Goal: Task Accomplishment & Management: Use online tool/utility

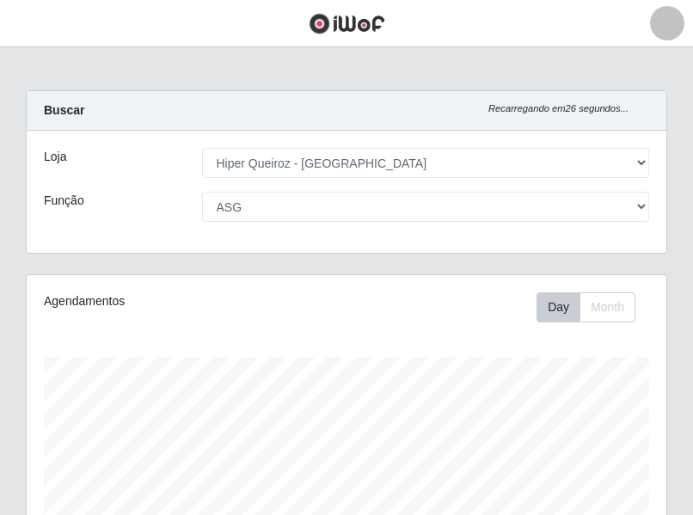
select select "497"
select select "16"
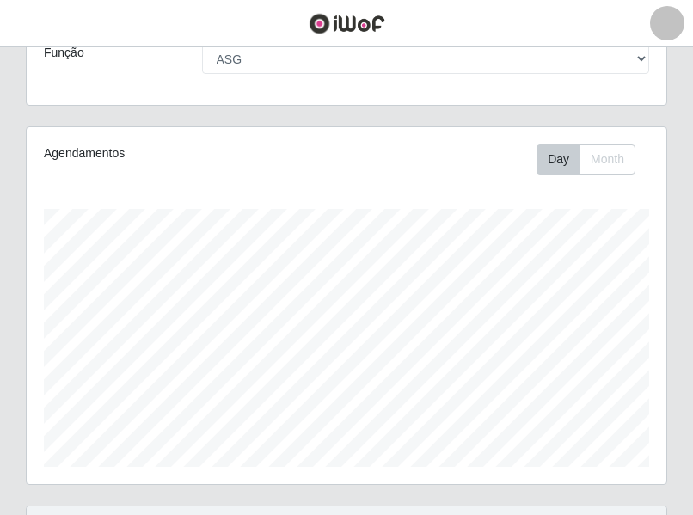
scroll to position [172, 0]
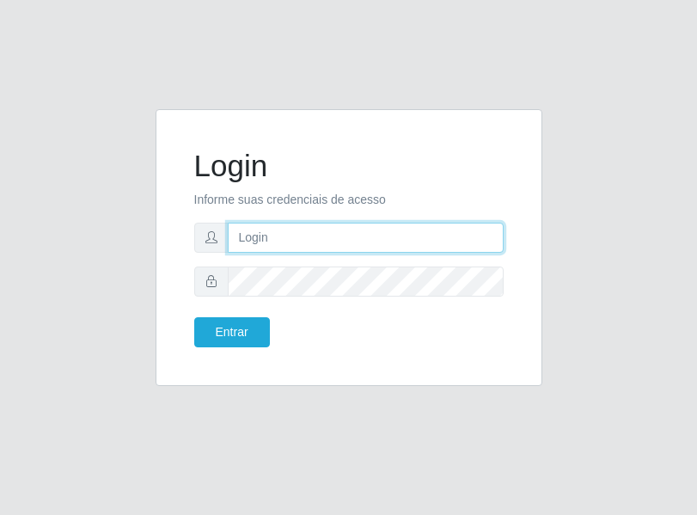
click at [331, 239] on input "text" at bounding box center [366, 238] width 276 height 30
type input "[PERSON_NAME][EMAIL_ADDRESS][DOMAIN_NAME]"
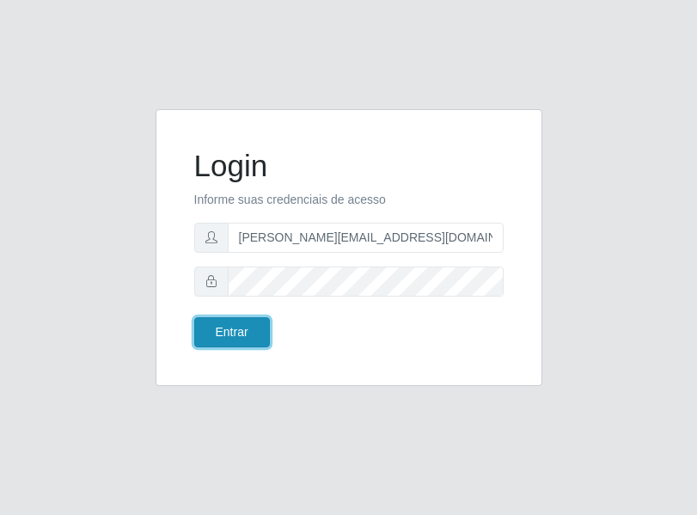
click at [248, 340] on button "Entrar" at bounding box center [232, 332] width 76 height 30
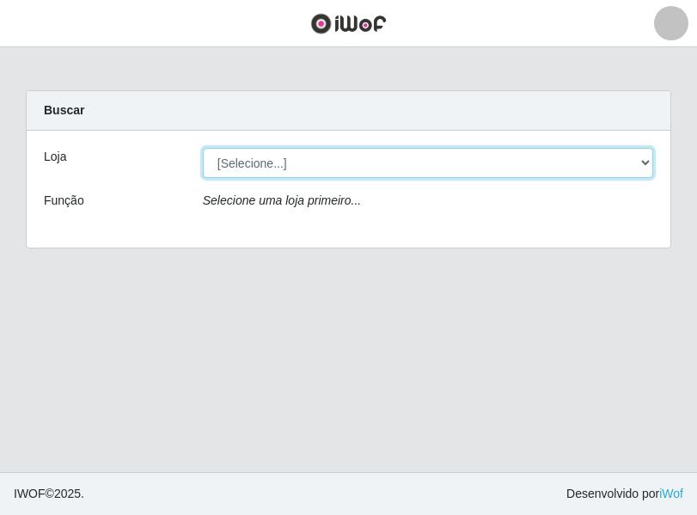
click at [644, 164] on select "[Selecione...] Hiper Queiroz - [GEOGRAPHIC_DATA]" at bounding box center [428, 163] width 450 height 30
select select "497"
click at [203, 148] on select "[Selecione...] Hiper Queiroz - [GEOGRAPHIC_DATA]" at bounding box center [428, 163] width 450 height 30
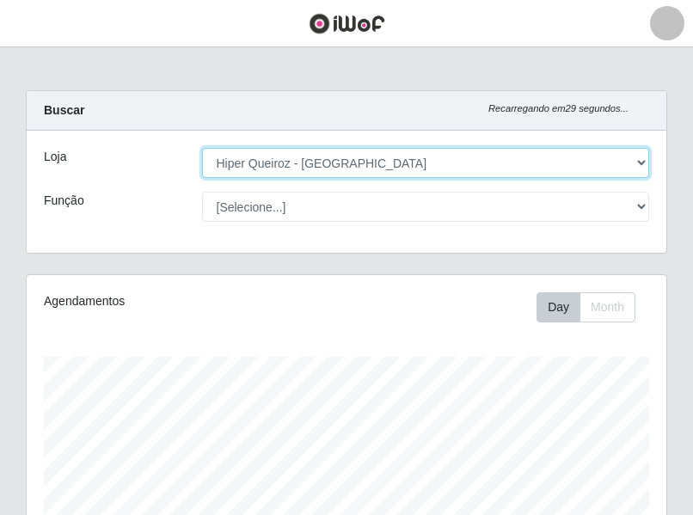
scroll to position [357, 639]
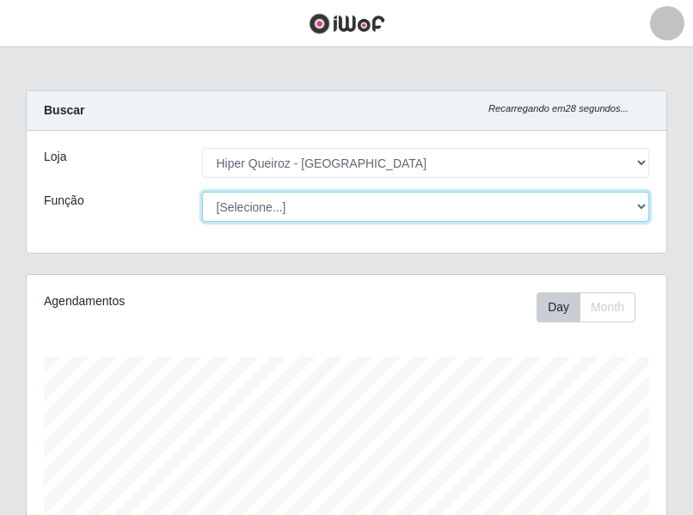
click at [638, 205] on select "[Selecione...] ASG ASG + ASG ++ Embalador Embalador + Embalador ++ Repositor Re…" at bounding box center [426, 207] width 448 height 30
click at [202, 192] on select "[Selecione...] ASG ASG + ASG ++ Embalador Embalador + Embalador ++ Repositor Re…" at bounding box center [426, 207] width 448 height 30
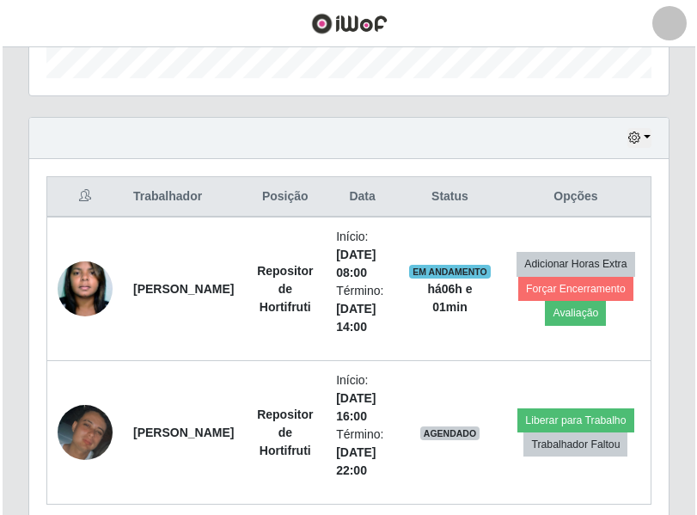
scroll to position [602, 0]
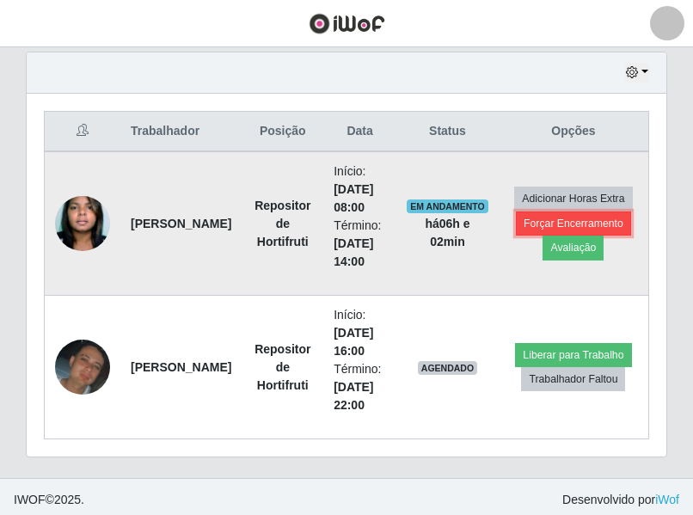
click at [578, 222] on button "Forçar Encerramento" at bounding box center [573, 223] width 115 height 24
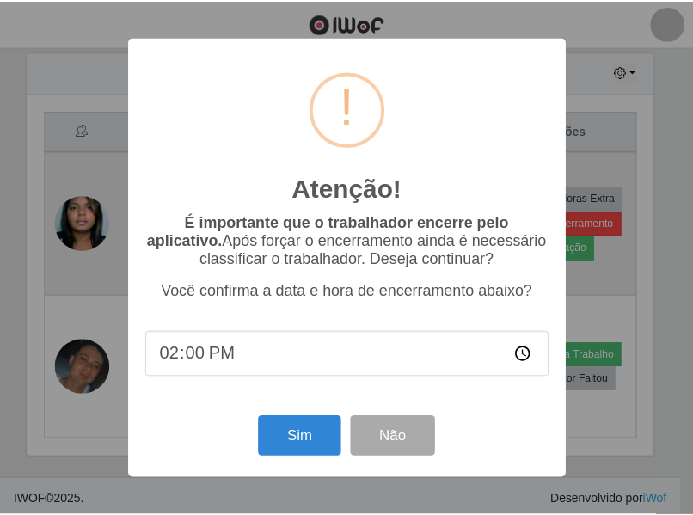
scroll to position [357, 631]
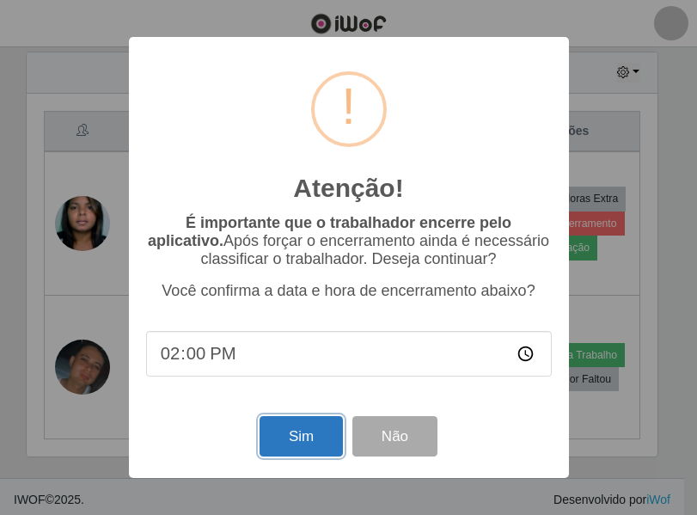
click at [318, 442] on button "Sim" at bounding box center [301, 436] width 83 height 40
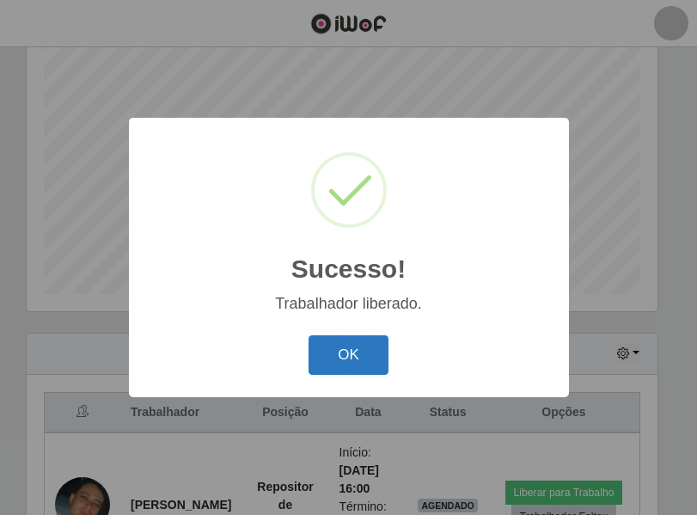
click at [350, 356] on button "OK" at bounding box center [349, 355] width 80 height 40
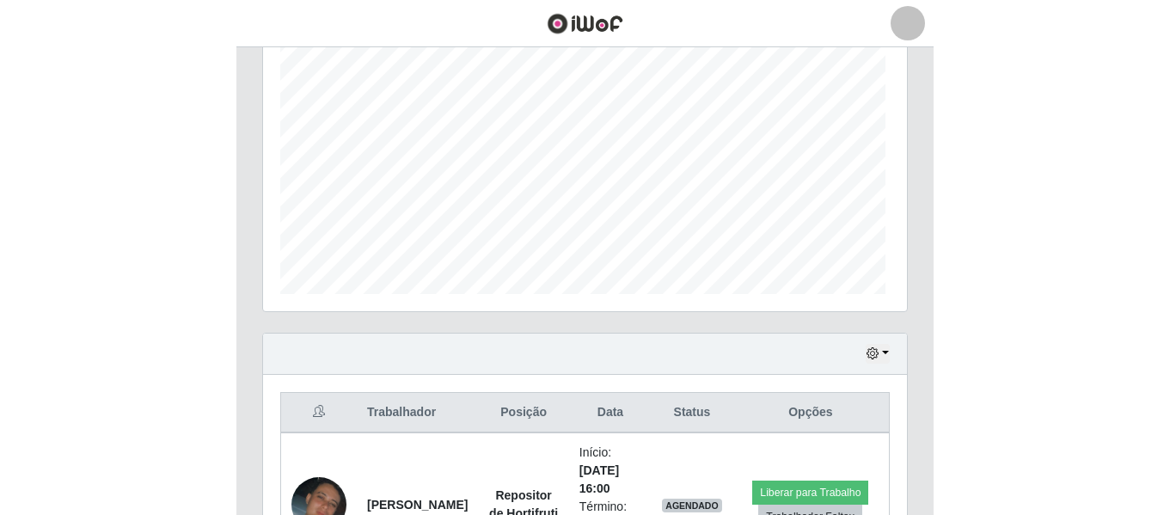
scroll to position [357, 639]
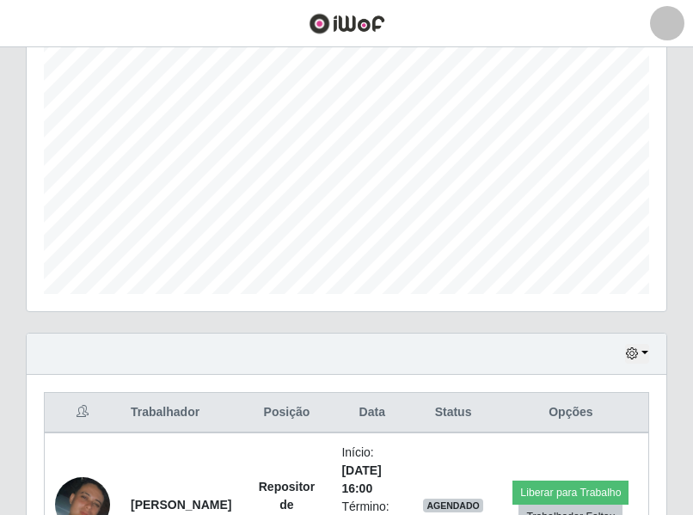
click at [619, 22] on header "Perfil Alterar Senha Sair" at bounding box center [346, 23] width 693 height 47
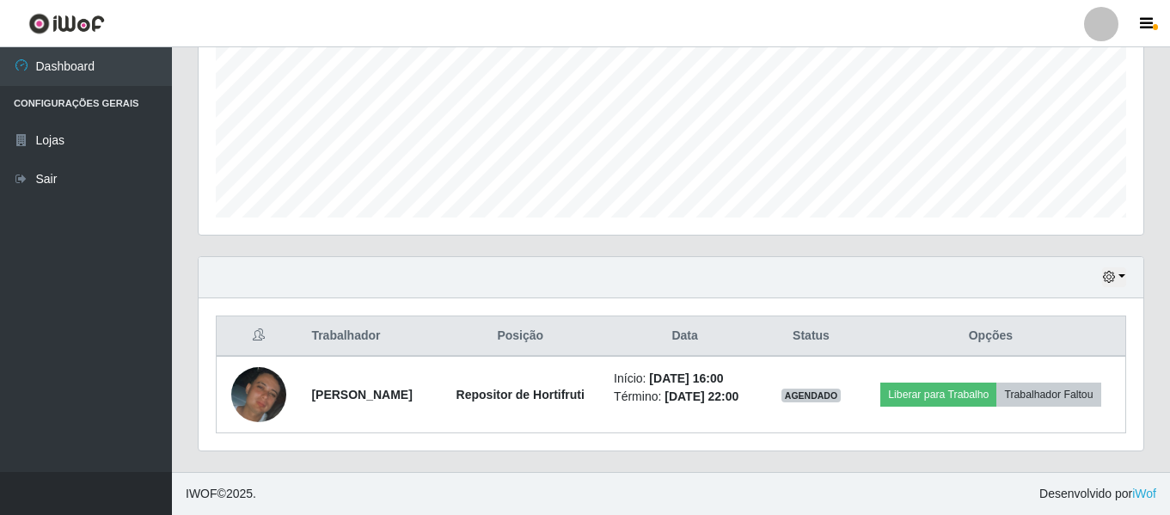
scroll to position [53, 0]
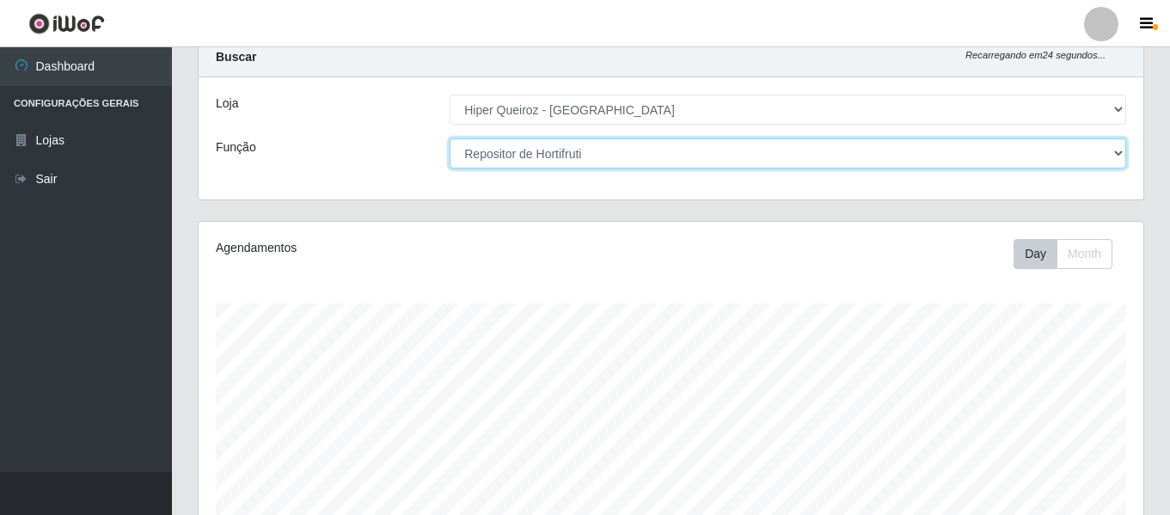
click at [542, 143] on select "[Selecione...] ASG ASG + ASG ++ Embalador Embalador + Embalador ++ Repositor Re…" at bounding box center [788, 153] width 676 height 30
click at [450, 138] on select "[Selecione...] ASG ASG + ASG ++ Embalador Embalador + Embalador ++ Repositor Re…" at bounding box center [788, 153] width 676 height 30
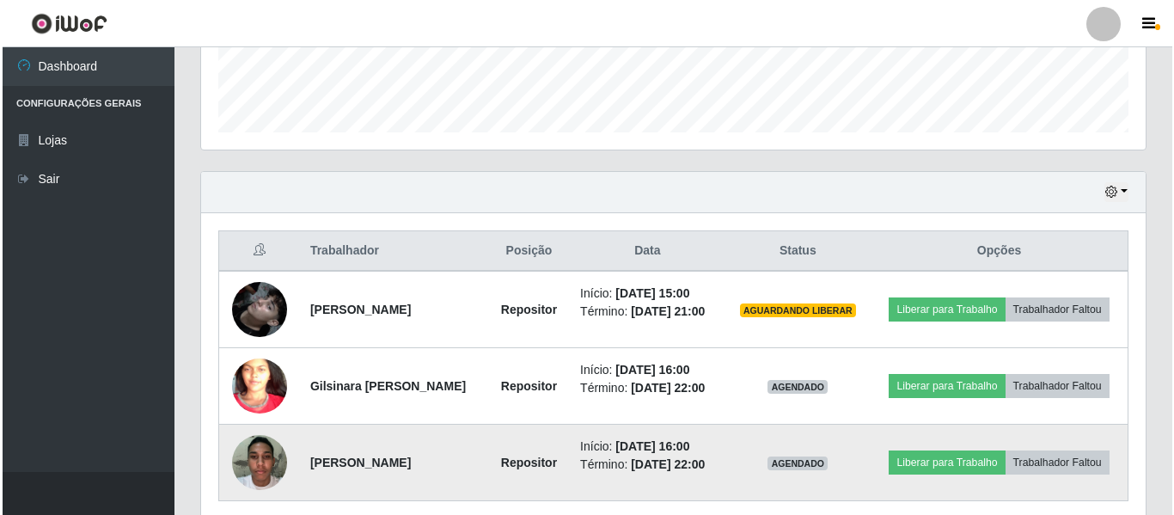
scroll to position [589, 0]
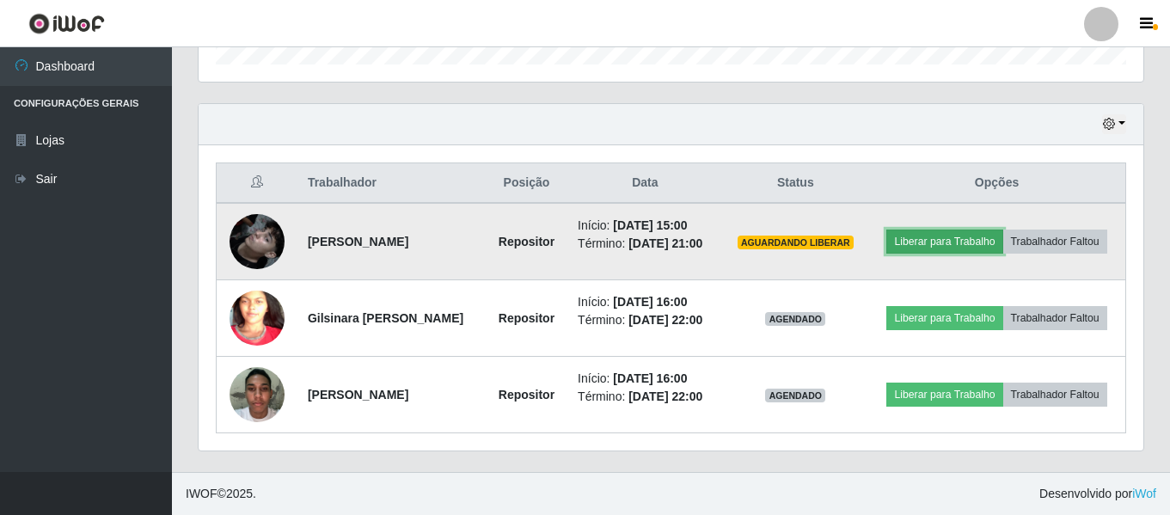
click at [696, 229] on button "Liberar para Trabalho" at bounding box center [944, 241] width 116 height 24
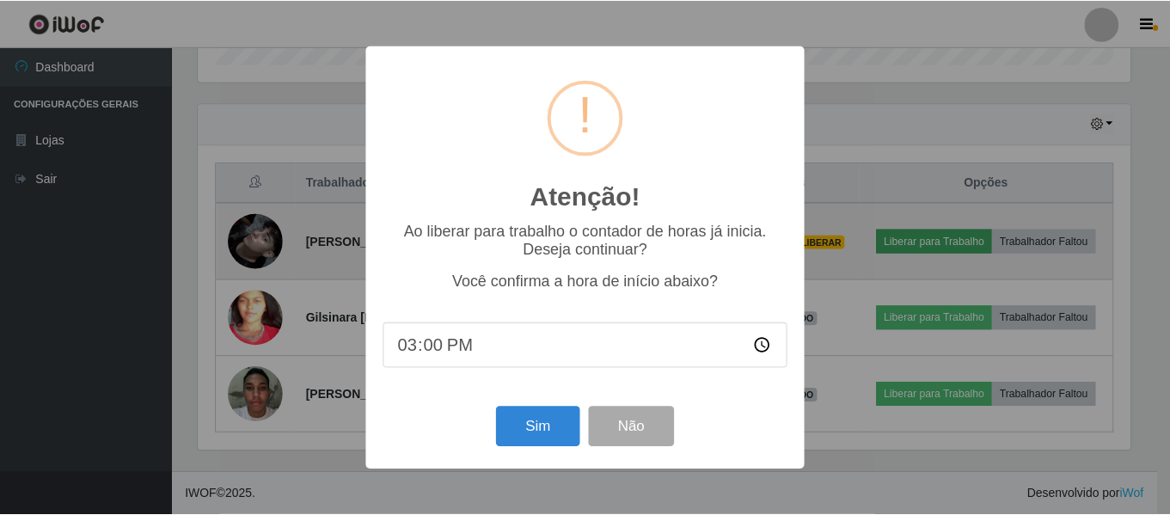
scroll to position [357, 936]
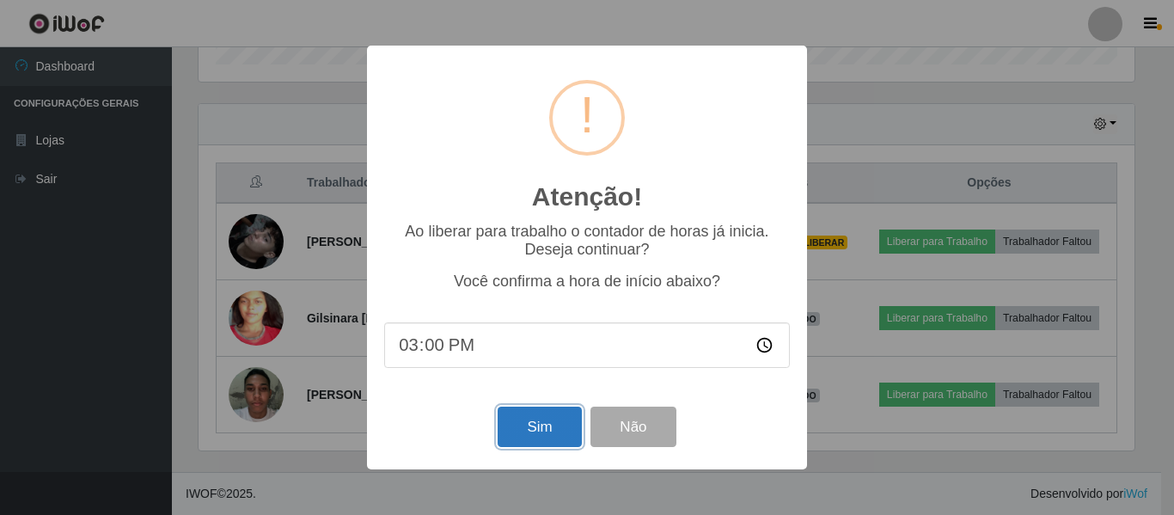
click at [537, 430] on button "Sim" at bounding box center [539, 427] width 83 height 40
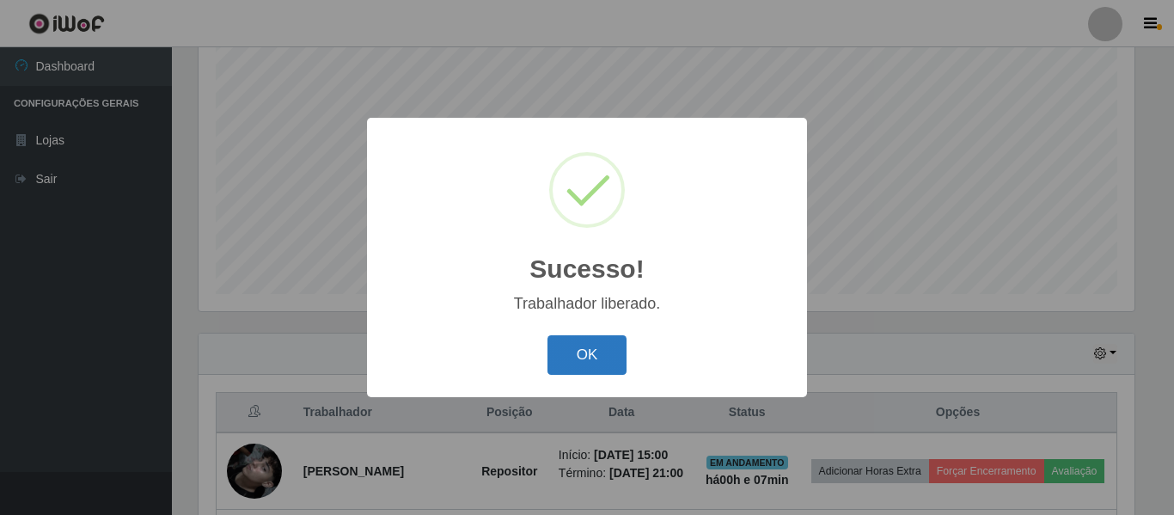
click at [588, 380] on div "Sucesso! × Trabalhador liberado. OK Cancel" at bounding box center [587, 257] width 440 height 278
click at [590, 358] on button "OK" at bounding box center [588, 355] width 80 height 40
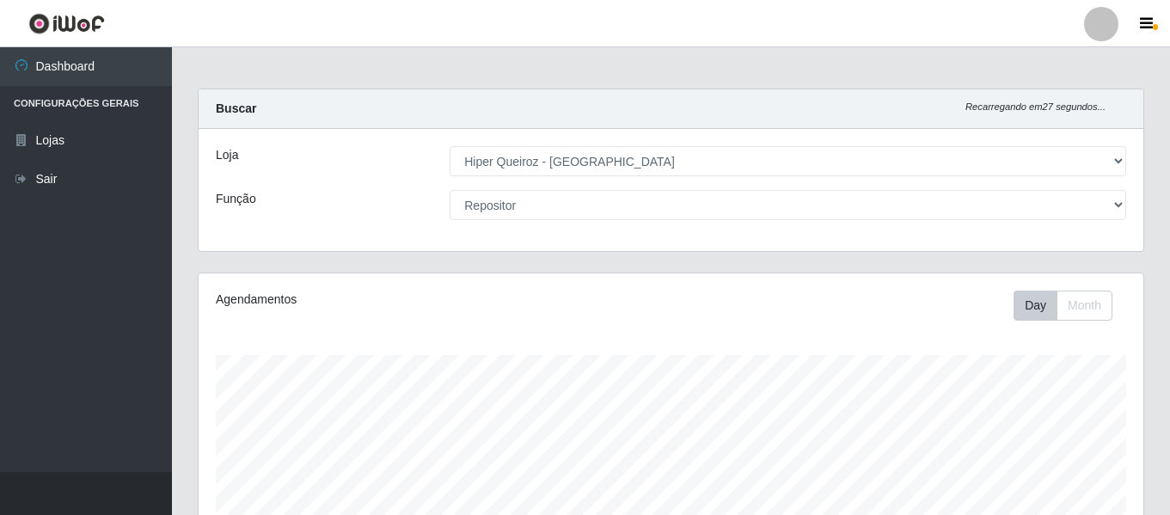
scroll to position [0, 0]
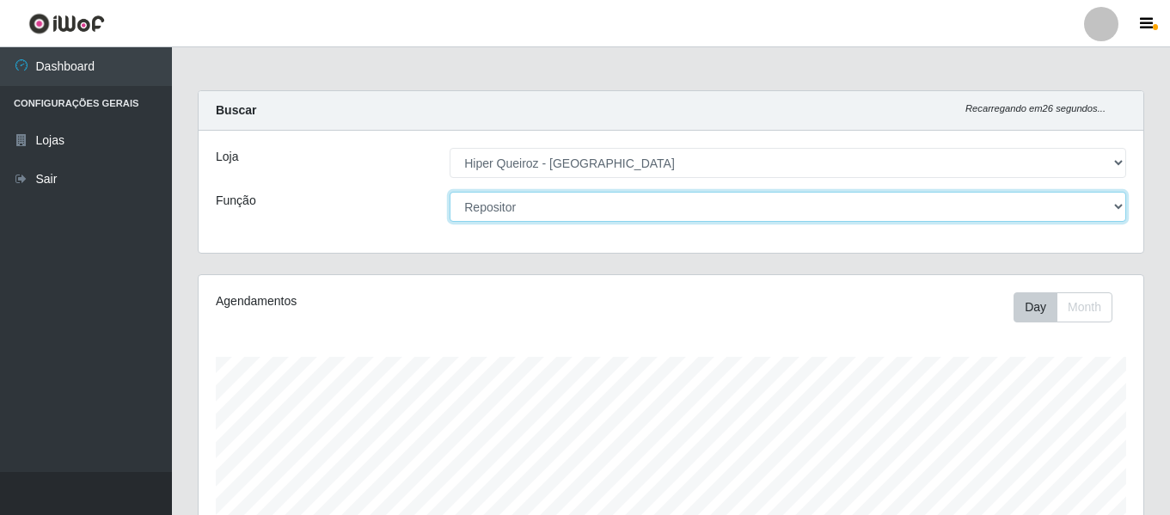
click at [554, 212] on select "[Selecione...] ASG ASG + ASG ++ Embalador Embalador + Embalador ++ Repositor Re…" at bounding box center [788, 207] width 676 height 30
click at [450, 192] on select "[Selecione...] ASG ASG + ASG ++ Embalador Embalador + Embalador ++ Repositor Re…" at bounding box center [788, 207] width 676 height 30
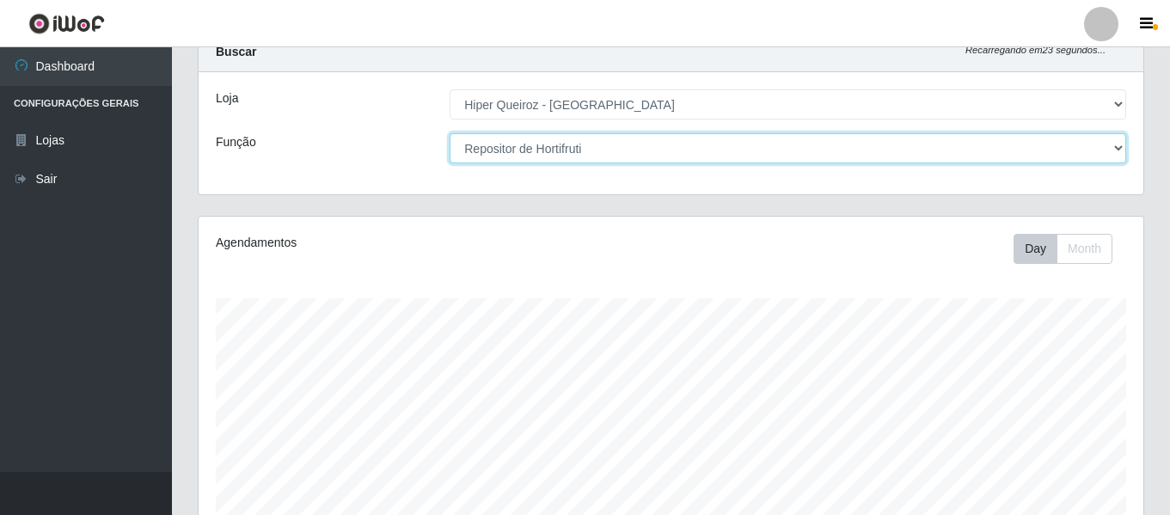
scroll to position [53, 0]
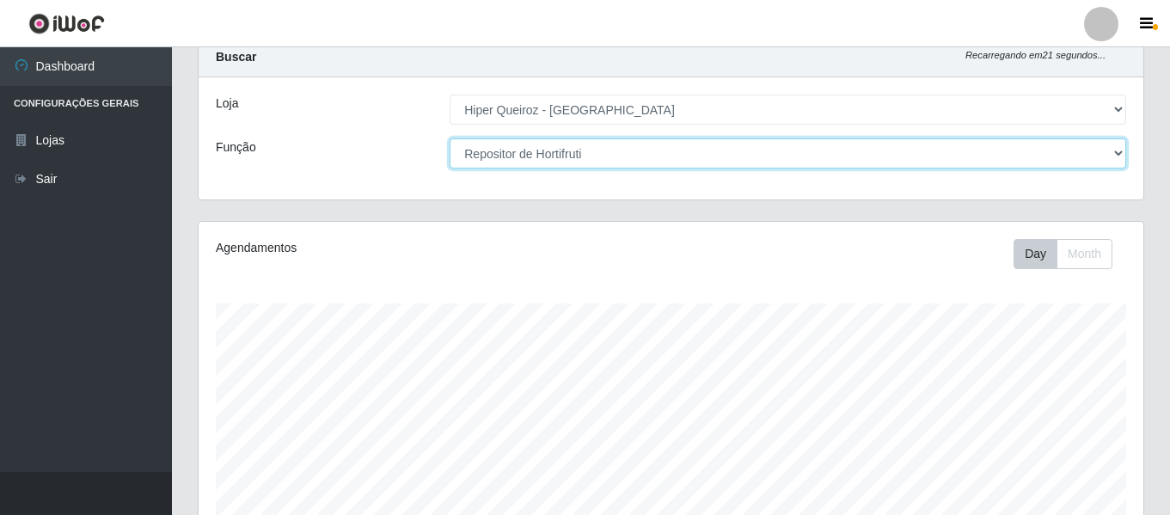
click at [696, 155] on select "[Selecione...] ASG ASG + ASG ++ Embalador Embalador + Embalador ++ Repositor Re…" at bounding box center [788, 153] width 676 height 30
click at [450, 138] on select "[Selecione...] ASG ASG + ASG ++ Embalador Embalador + Embalador ++ Repositor Re…" at bounding box center [788, 153] width 676 height 30
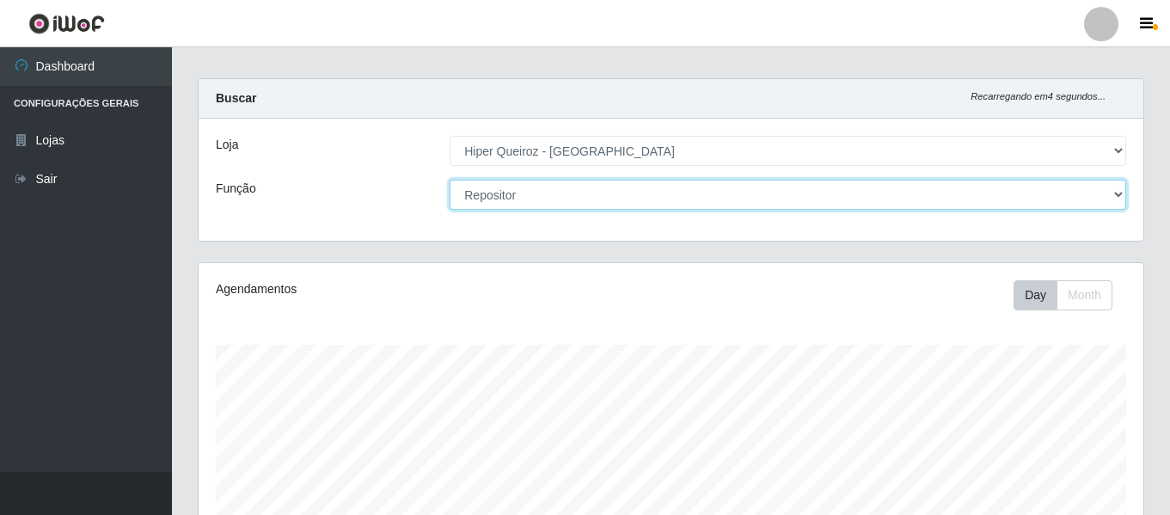
scroll to position [0, 0]
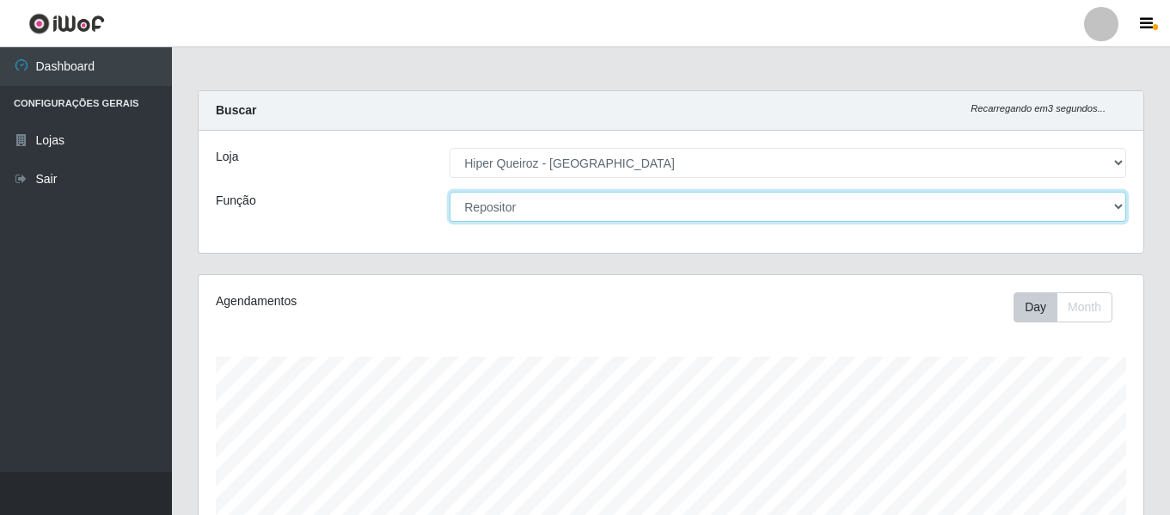
click at [591, 208] on select "[Selecione...] ASG ASG + ASG ++ Embalador Embalador + Embalador ++ Repositor Re…" at bounding box center [788, 207] width 676 height 30
select select "107"
click at [450, 192] on select "[Selecione...] ASG ASG + ASG ++ Embalador Embalador + Embalador ++ Repositor Re…" at bounding box center [788, 207] width 676 height 30
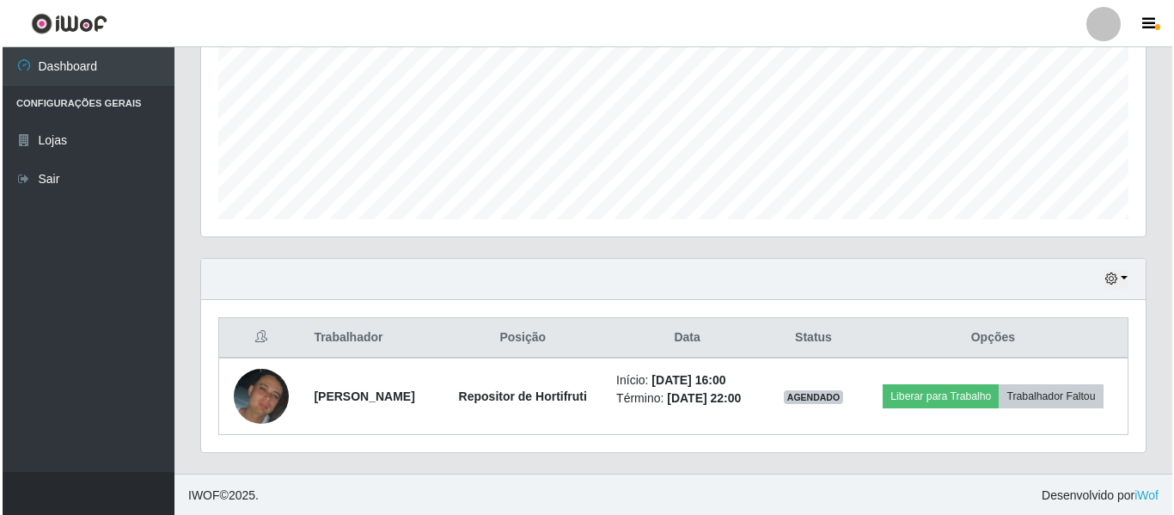
scroll to position [397, 0]
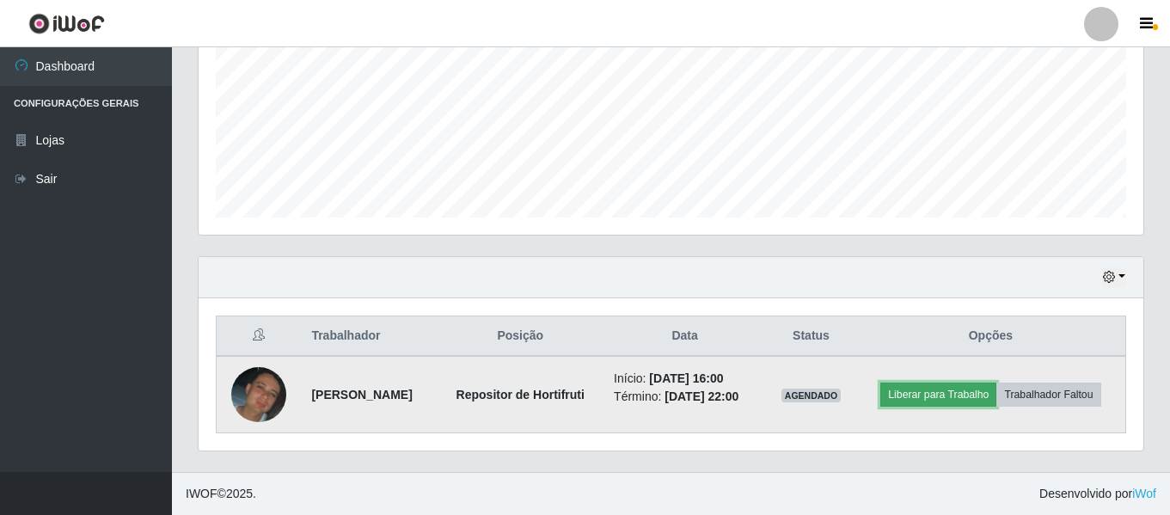
click at [696, 389] on button "Liberar para Trabalho" at bounding box center [938, 394] width 116 height 24
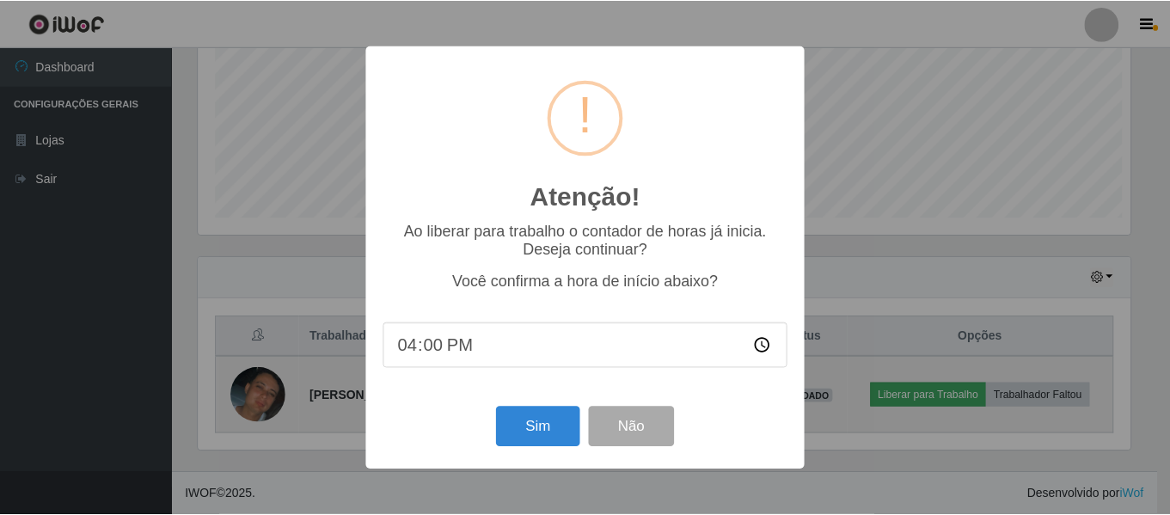
scroll to position [357, 936]
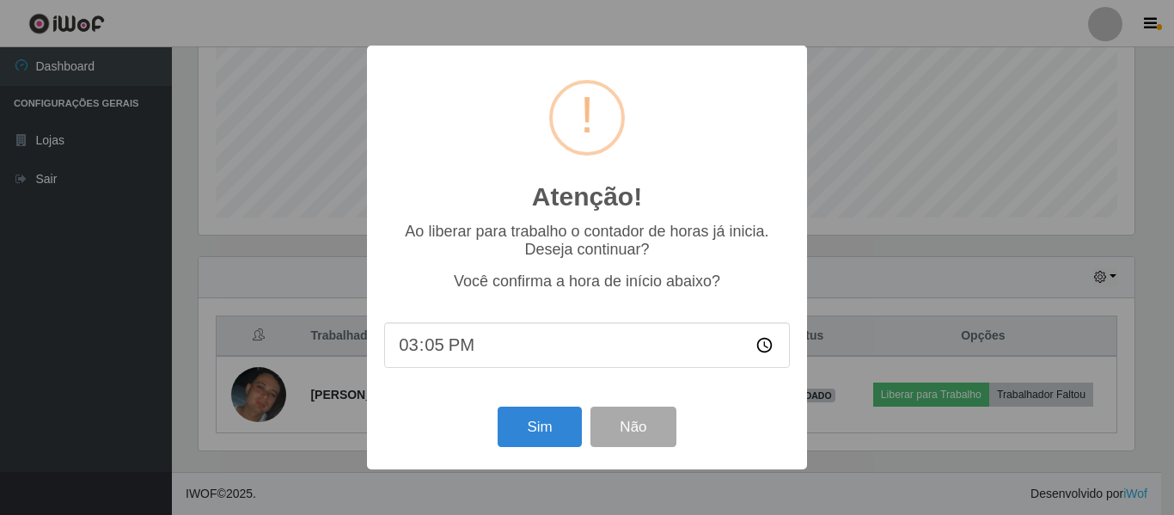
type input "15:56"
click at [542, 427] on button "Sim" at bounding box center [539, 427] width 83 height 40
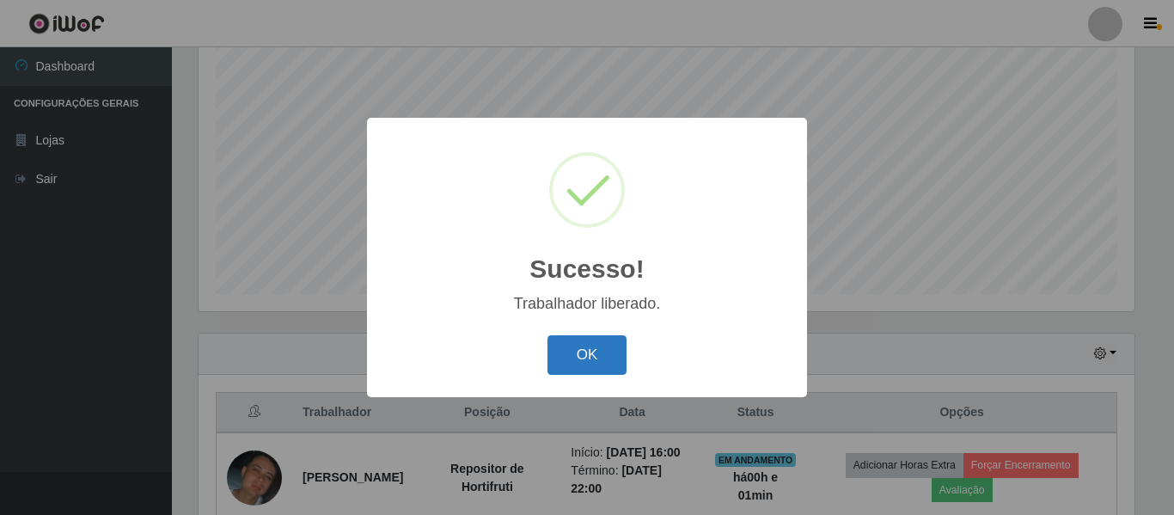
click at [596, 358] on button "OK" at bounding box center [588, 355] width 80 height 40
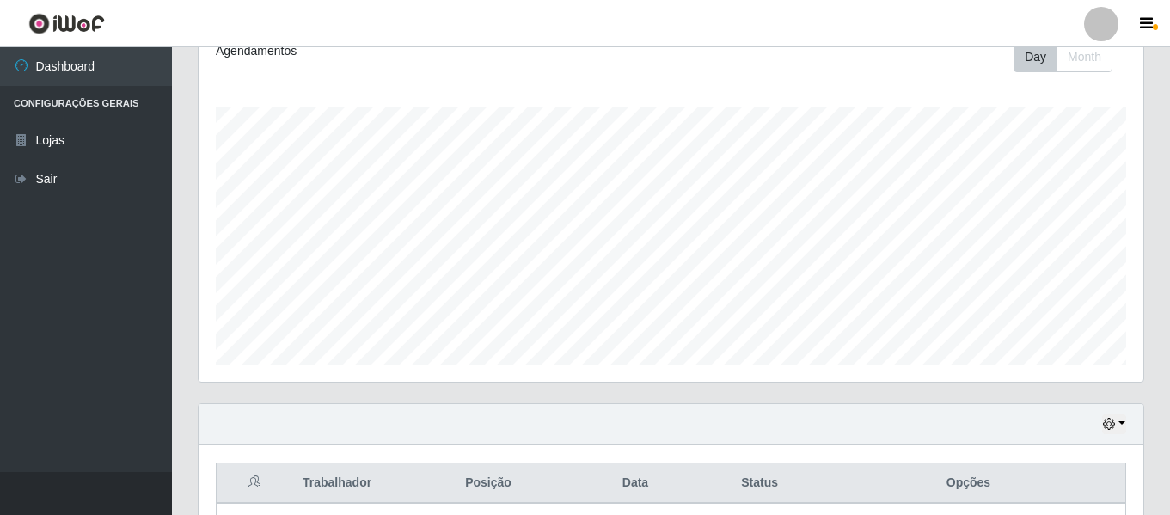
scroll to position [66, 0]
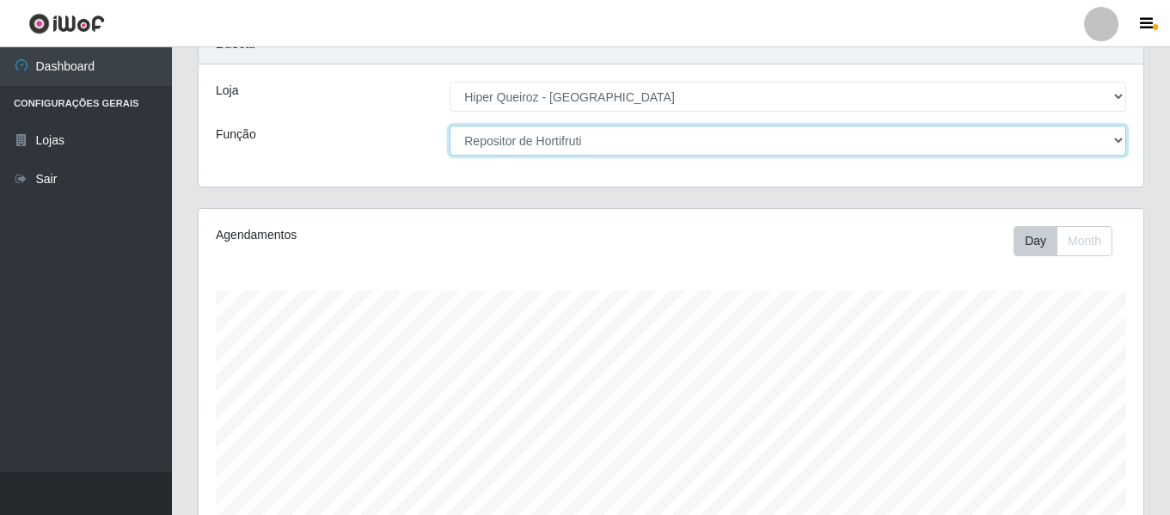
click at [544, 135] on select "[Selecione...] ASG ASG + ASG ++ Embalador Embalador + Embalador ++ Repositor Re…" at bounding box center [788, 140] width 676 height 30
click at [450, 125] on select "[Selecione...] ASG ASG + ASG ++ Embalador Embalador + Embalador ++ Repositor Re…" at bounding box center [788, 140] width 676 height 30
click at [578, 127] on select "[Selecione...] ASG ASG + ASG ++ Embalador Embalador + Embalador ++ Repositor Re…" at bounding box center [788, 140] width 676 height 30
select select "24"
click at [450, 125] on select "[Selecione...] ASG ASG + ASG ++ Embalador Embalador + Embalador ++ Repositor Re…" at bounding box center [788, 140] width 676 height 30
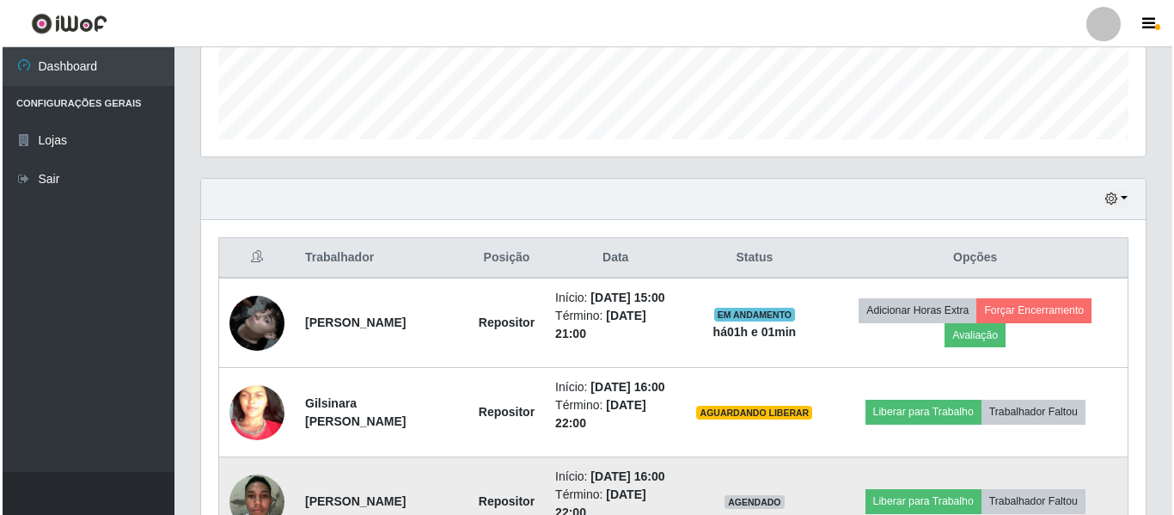
scroll to position [643, 0]
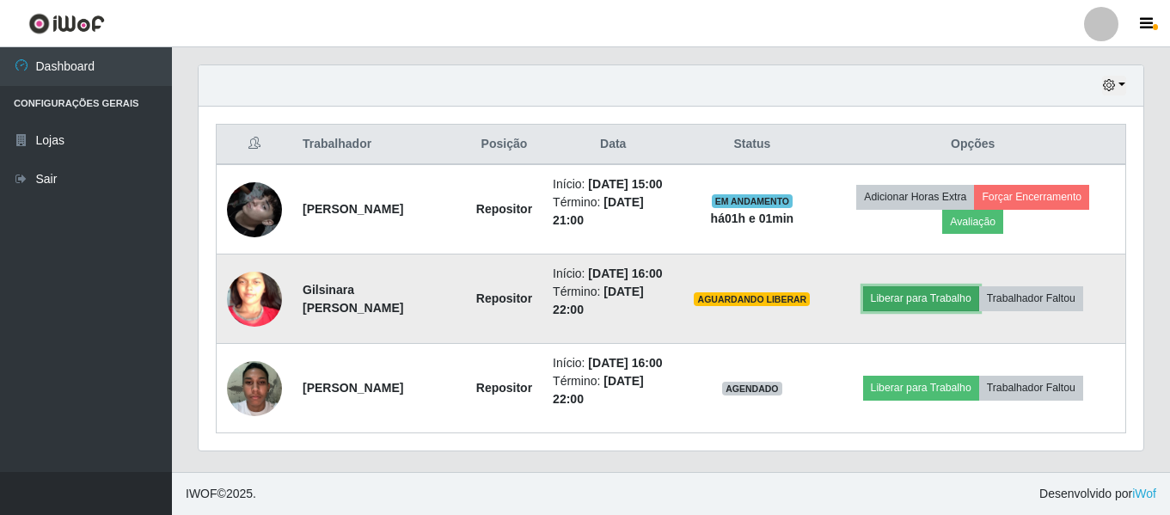
click at [696, 286] on button "Liberar para Trabalho" at bounding box center [921, 298] width 116 height 24
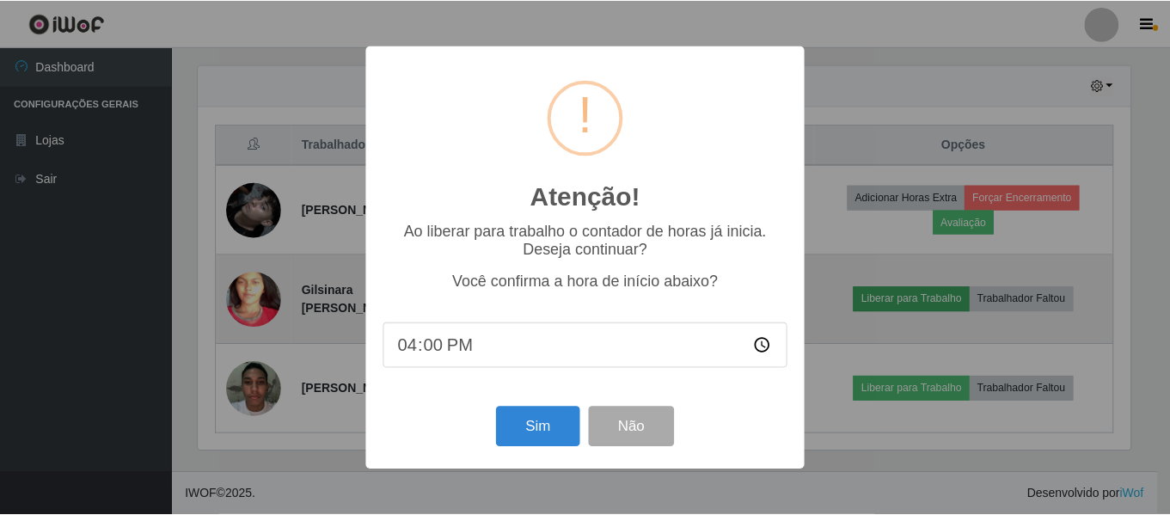
scroll to position [357, 936]
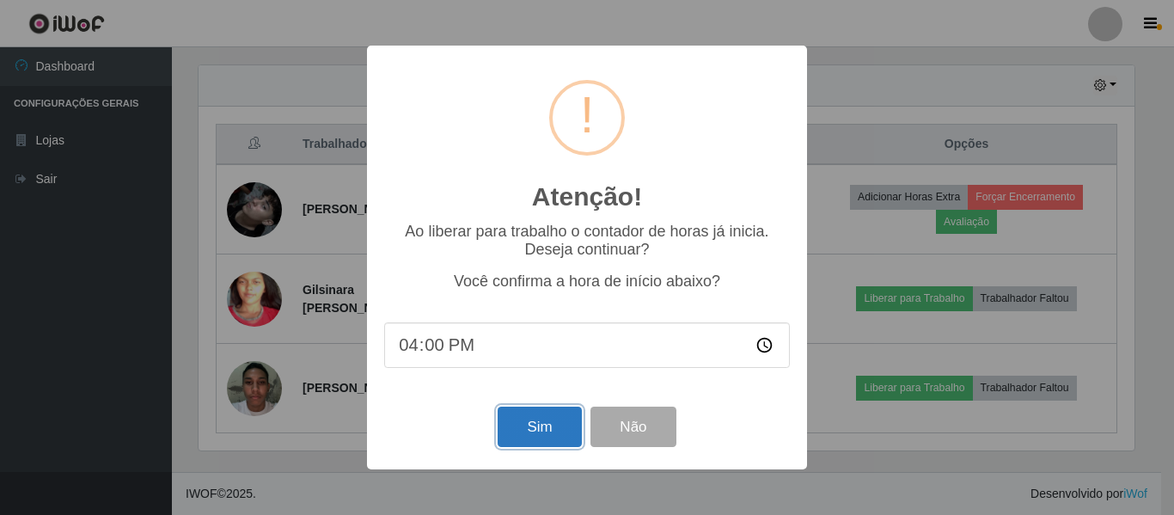
click at [548, 422] on button "Sim" at bounding box center [539, 427] width 83 height 40
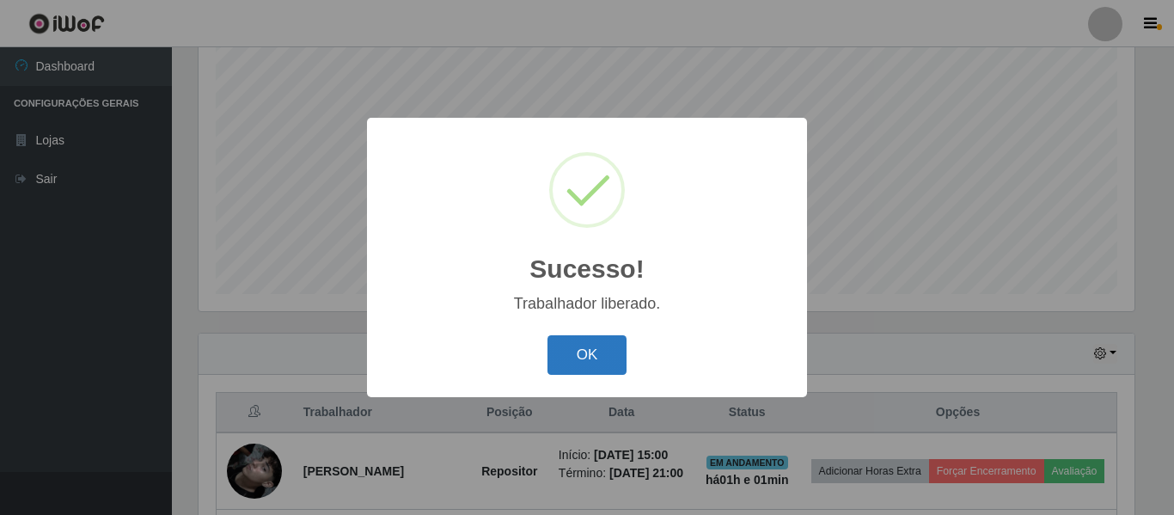
click at [584, 363] on button "OK" at bounding box center [588, 355] width 80 height 40
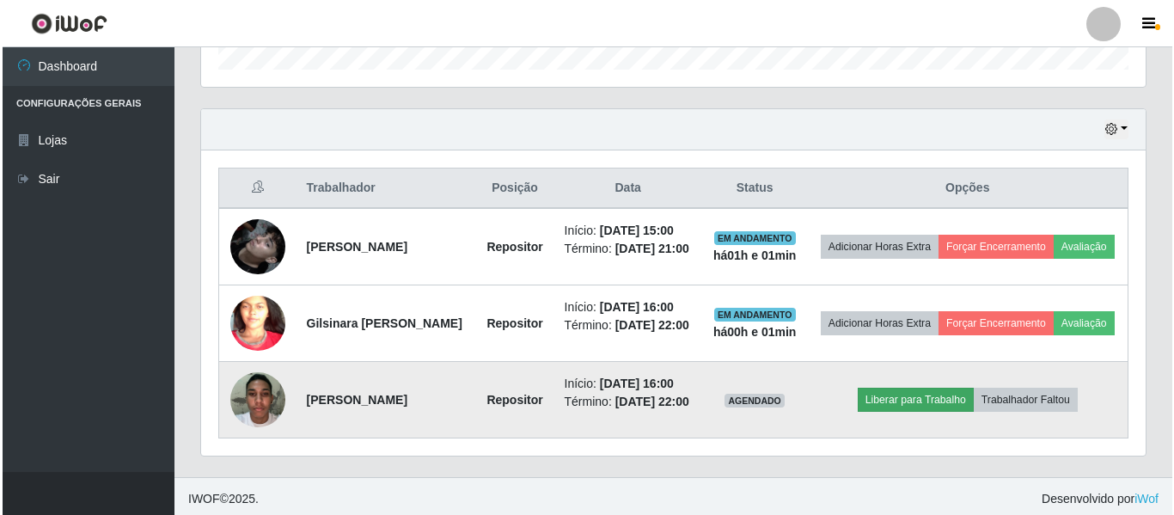
scroll to position [589, 0]
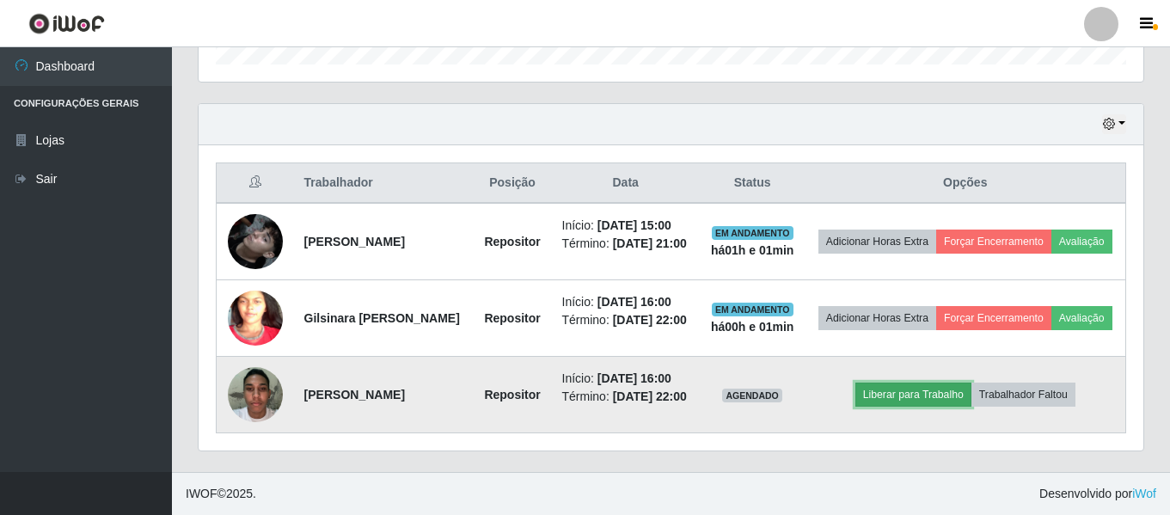
click at [696, 395] on button "Liberar para Trabalho" at bounding box center [913, 394] width 116 height 24
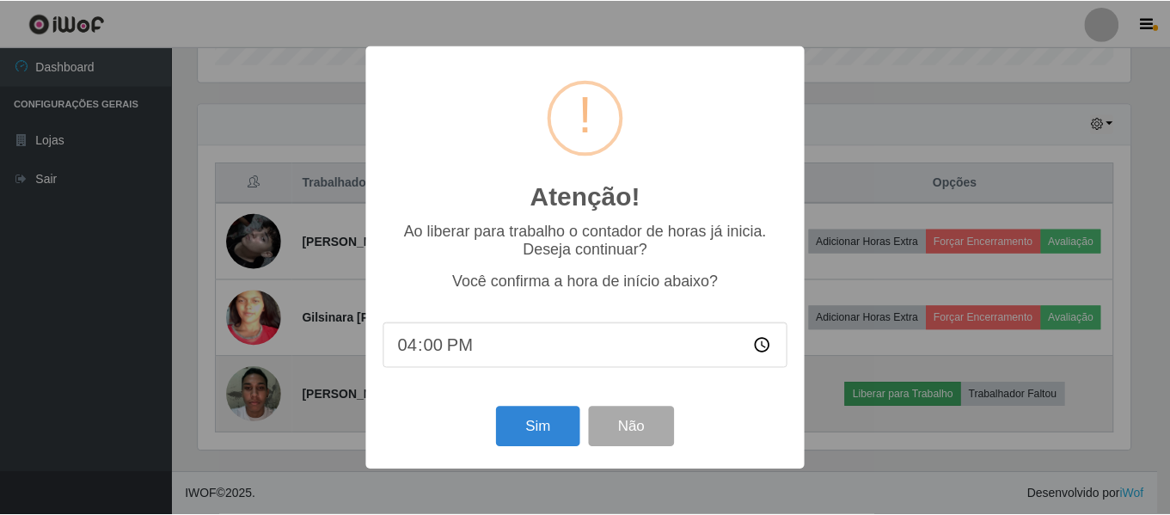
scroll to position [357, 936]
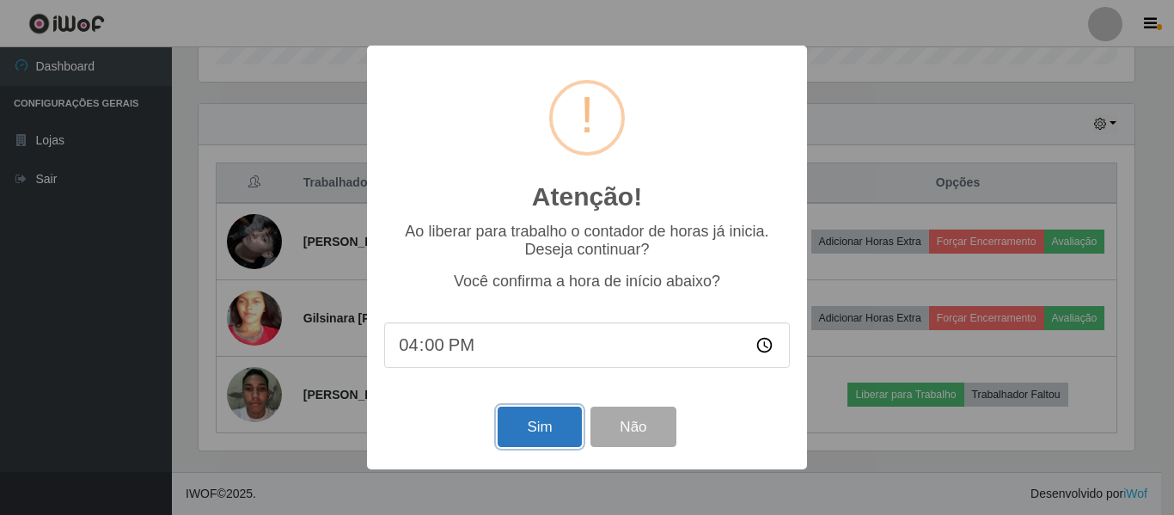
click at [570, 432] on button "Sim" at bounding box center [539, 427] width 83 height 40
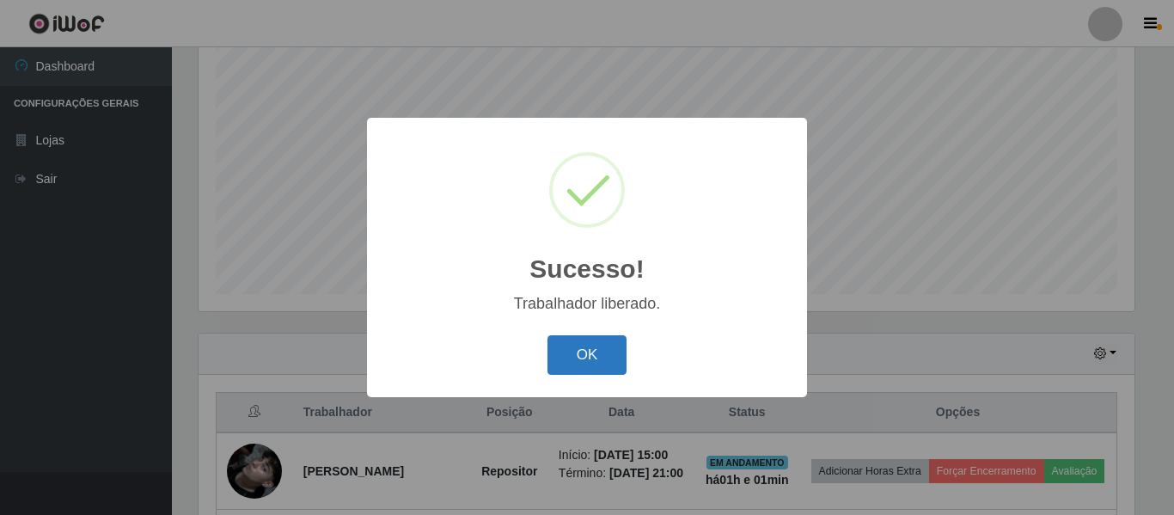
click at [606, 353] on button "OK" at bounding box center [588, 355] width 80 height 40
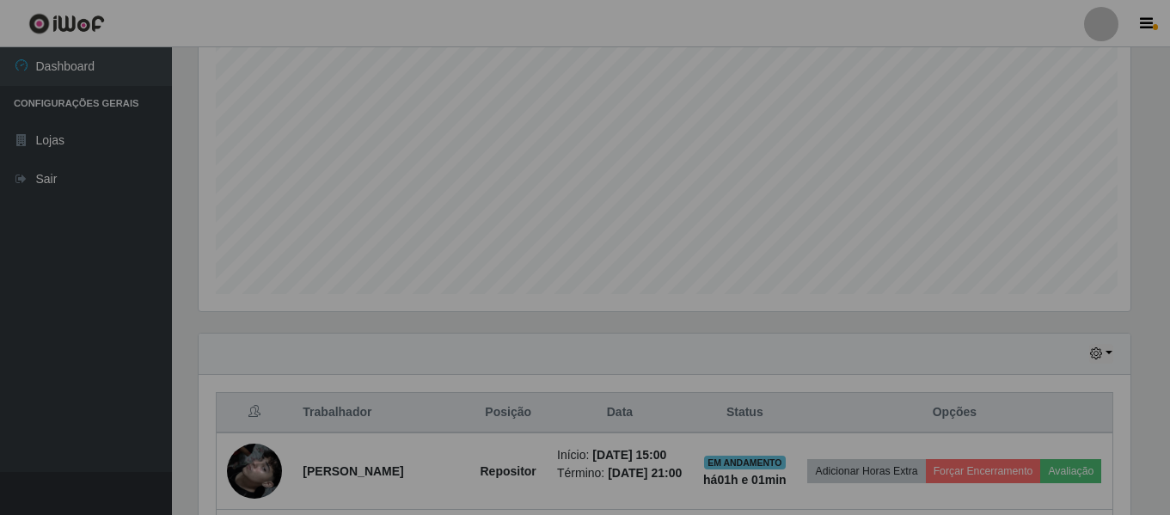
scroll to position [357, 945]
